Goal: Navigation & Orientation: Find specific page/section

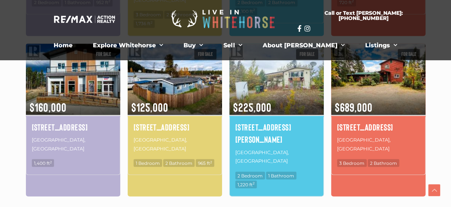
scroll to position [555, 0]
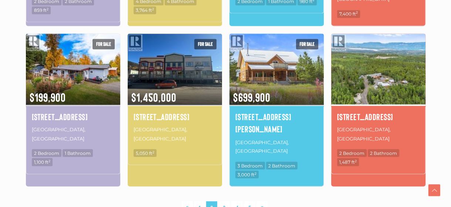
scroll to position [542, 0]
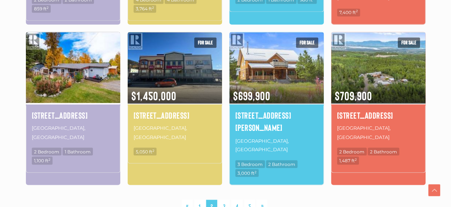
click at [90, 47] on img at bounding box center [73, 68] width 94 height 74
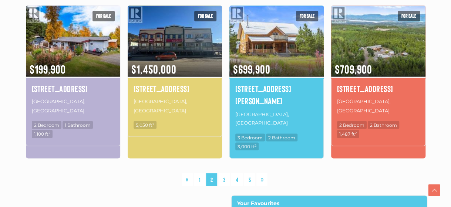
scroll to position [394, 0]
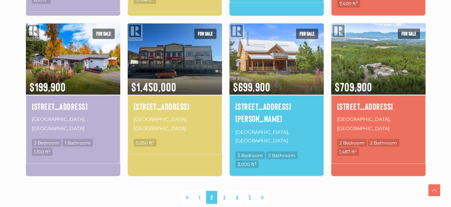
scroll to position [555, 0]
